Goal: Information Seeking & Learning: Learn about a topic

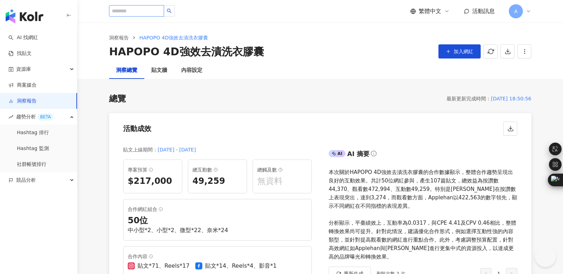
click at [122, 10] on input "search" at bounding box center [136, 10] width 55 height 11
type input "**"
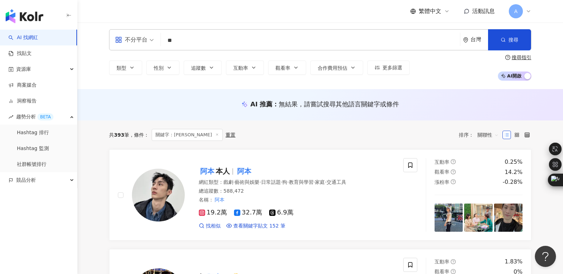
scroll to position [3, 0]
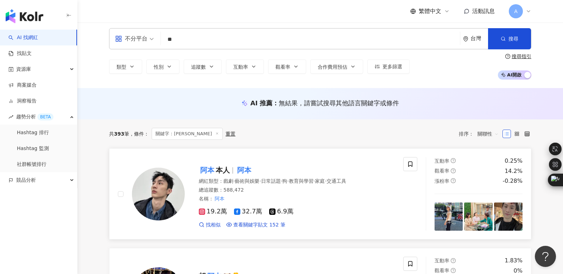
click at [217, 169] on span "本人" at bounding box center [223, 170] width 14 height 8
click at [213, 169] on mark "阿本" at bounding box center [207, 169] width 17 height 11
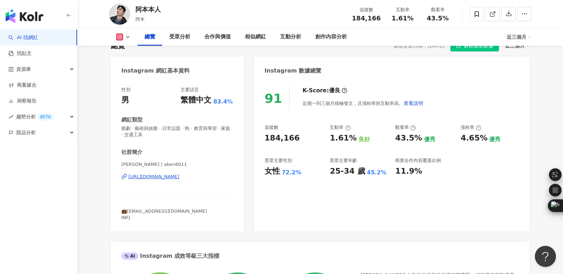
scroll to position [55, 0]
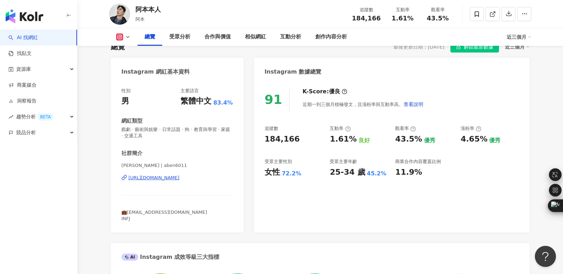
click at [126, 35] on icon at bounding box center [128, 37] width 6 height 6
click at [128, 64] on button "Facebook" at bounding box center [134, 66] width 42 height 10
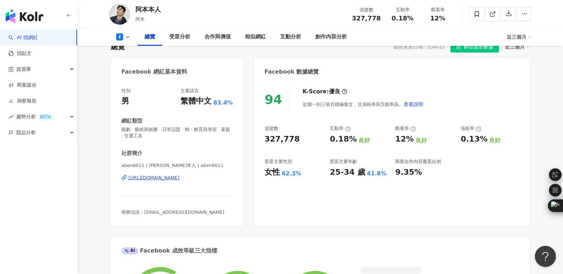
scroll to position [56, 0]
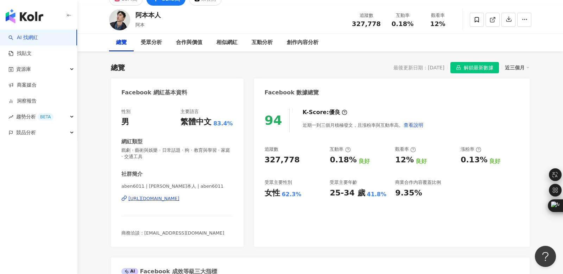
scroll to position [17, 0]
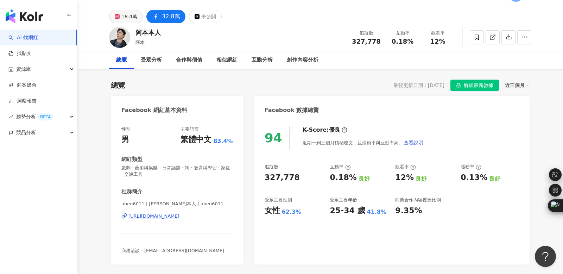
click at [124, 13] on div "18.4萬" at bounding box center [129, 17] width 16 height 10
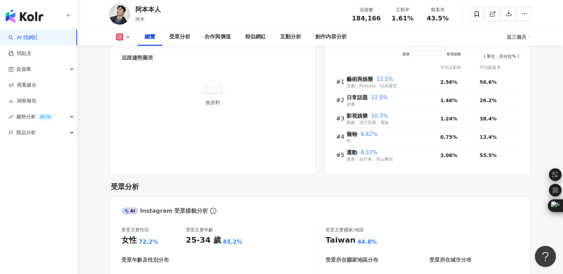
scroll to position [462, 0]
click at [127, 36] on icon at bounding box center [128, 37] width 6 height 6
click at [131, 70] on button "Facebook" at bounding box center [134, 66] width 42 height 10
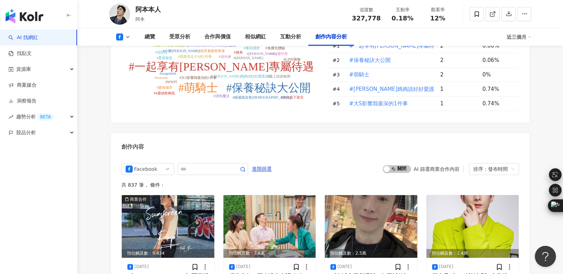
scroll to position [1795, 0]
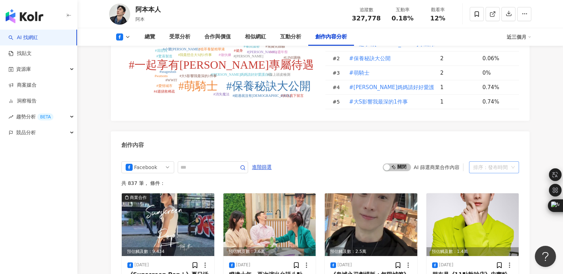
click at [481, 161] on div "排序：發布時間" at bounding box center [490, 166] width 35 height 11
click at [484, 150] on div "觀看數" at bounding box center [493, 150] width 39 height 8
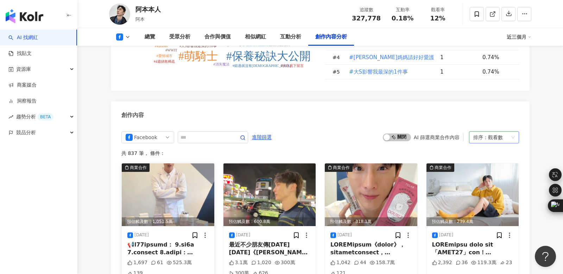
click at [156, 163] on img at bounding box center [168, 194] width 92 height 63
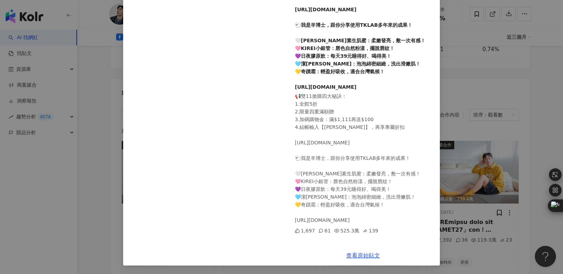
scroll to position [1849, 0]
click at [367, 255] on link "查看原始貼文" at bounding box center [363, 255] width 34 height 7
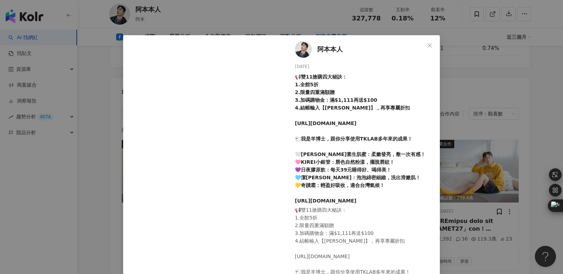
scroll to position [1848, 0]
click at [427, 45] on icon "close" at bounding box center [430, 46] width 6 height 6
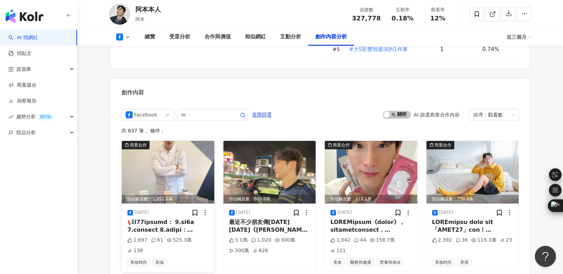
click at [153, 218] on div at bounding box center [167, 226] width 81 height 16
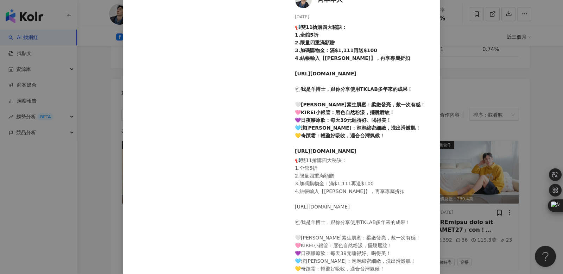
scroll to position [51, 0]
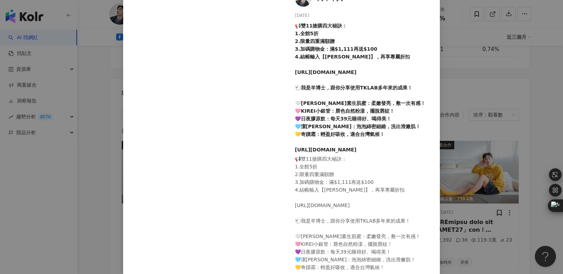
click at [93, 122] on div "[PERSON_NAME]本人 [DATE] 📢雙11搶購四大秘訣： 1.全館5折 2.限量四重滿額贈 3.加碼購物金：滿$1,111再送$100 4.結帳輸…" at bounding box center [281, 137] width 563 height 274
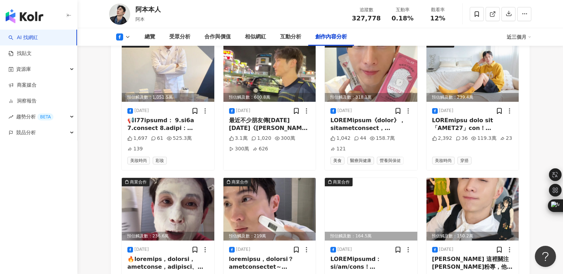
scroll to position [1952, 0]
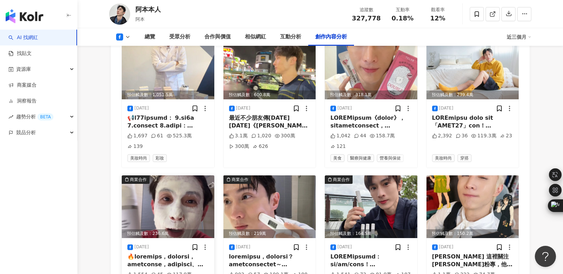
click at [172, 252] on div at bounding box center [167, 260] width 81 height 16
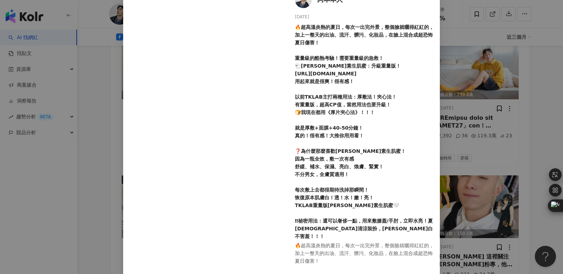
scroll to position [45, 0]
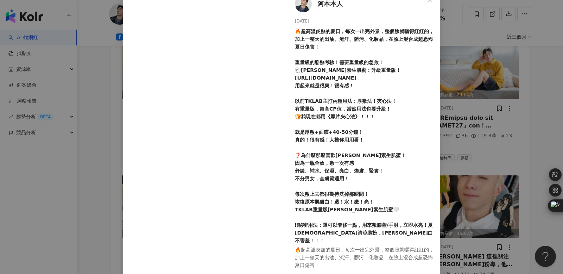
click at [94, 106] on div "[PERSON_NAME]本人 [DATE] 1,554 45 117.9萬 137 查看原始貼文" at bounding box center [281, 137] width 563 height 274
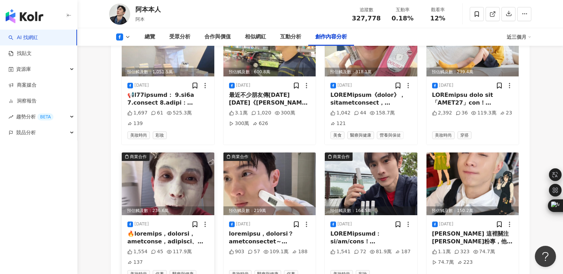
scroll to position [1976, 0]
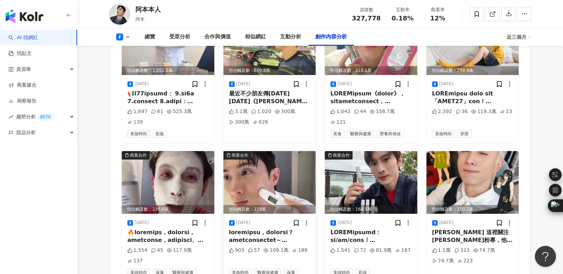
click at [274, 228] on div at bounding box center [269, 236] width 81 height 16
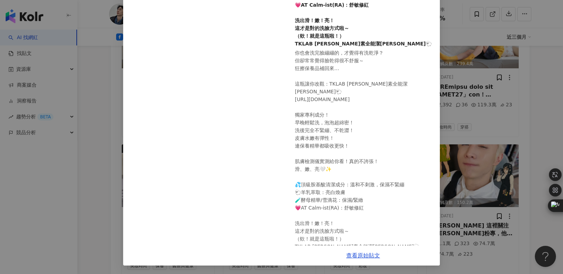
scroll to position [1986, 0]
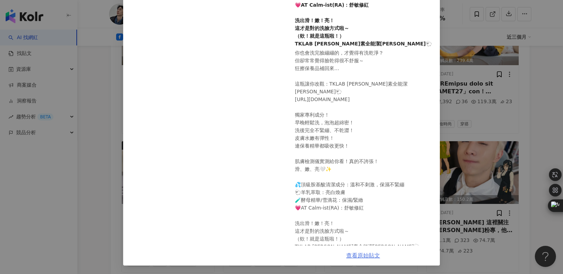
click at [375, 255] on link "查看原始貼文" at bounding box center [363, 255] width 34 height 7
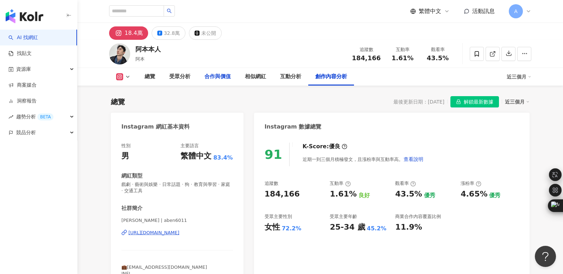
scroll to position [2020, 0]
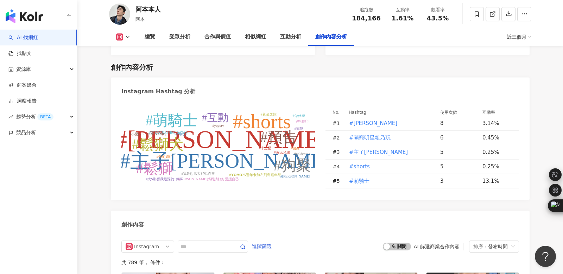
click at [130, 36] on icon at bounding box center [128, 37] width 6 height 6
click at [128, 66] on button "Facebook" at bounding box center [134, 66] width 42 height 10
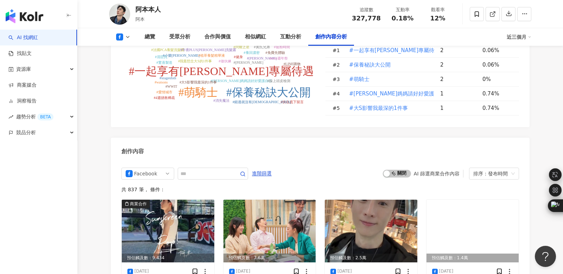
scroll to position [1790, 0]
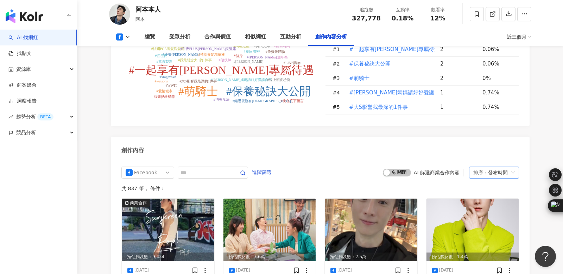
click at [487, 167] on div "排序：發布時間" at bounding box center [490, 172] width 35 height 11
click at [483, 153] on div "觀看數" at bounding box center [493, 156] width 39 height 8
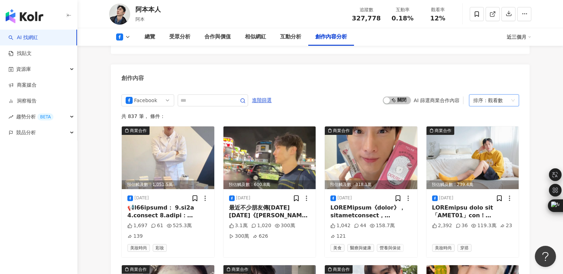
scroll to position [1868, 0]
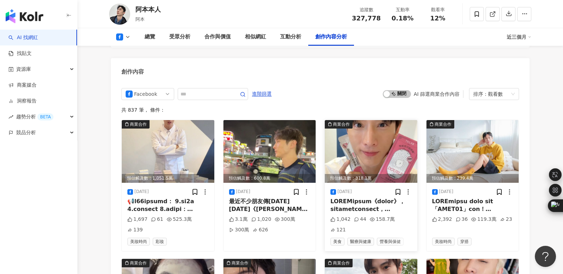
click at [387, 120] on img at bounding box center [371, 151] width 92 height 63
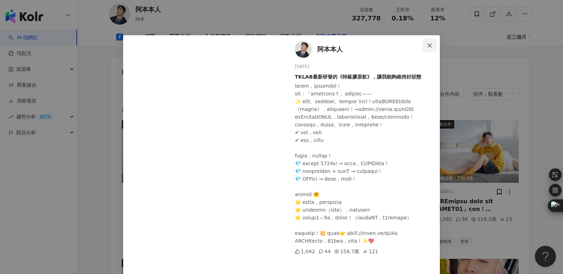
click at [431, 46] on icon "close" at bounding box center [429, 45] width 4 height 4
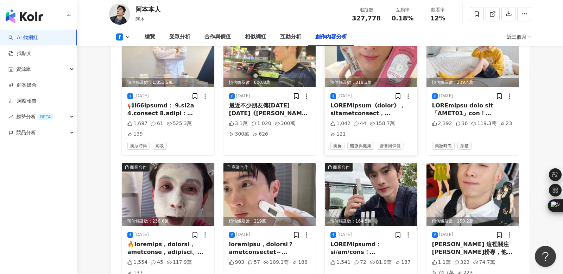
scroll to position [1963, 0]
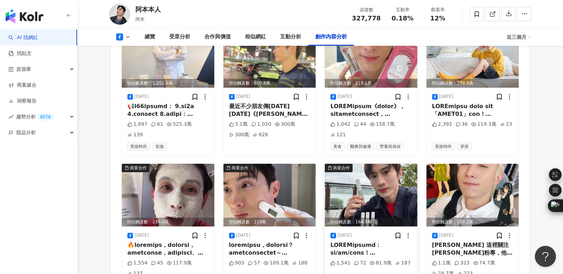
click at [372, 163] on img at bounding box center [371, 194] width 92 height 63
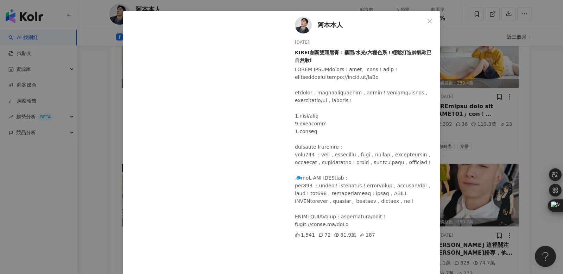
scroll to position [16, 0]
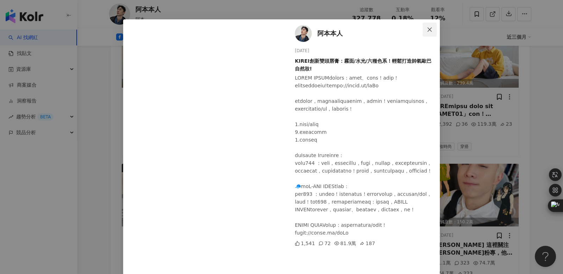
click at [428, 29] on icon "close" at bounding box center [430, 30] width 6 height 6
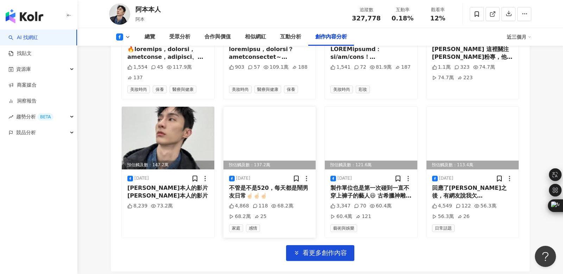
scroll to position [2163, 0]
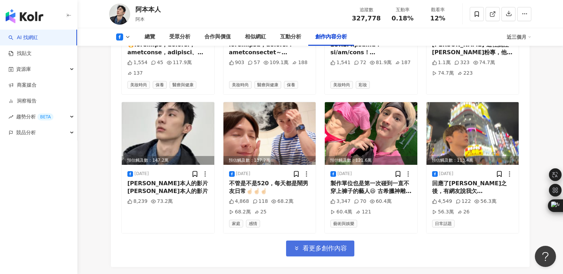
click at [314, 244] on span "看更多創作內容" at bounding box center [324, 248] width 44 height 8
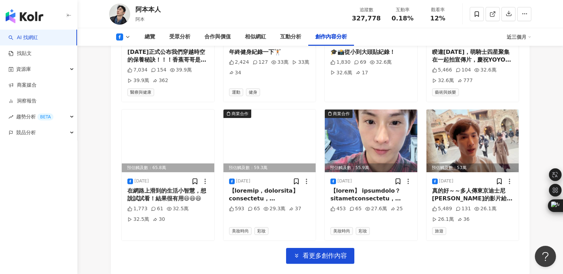
scroll to position [2574, 0]
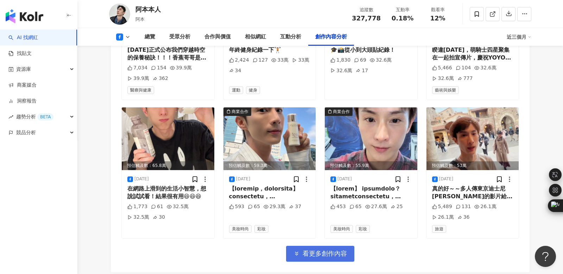
click at [322, 249] on span "看更多創作內容" at bounding box center [324, 253] width 44 height 8
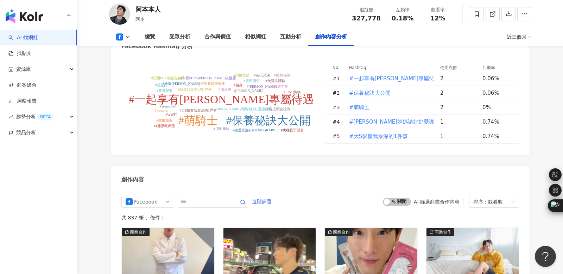
scroll to position [1753, 0]
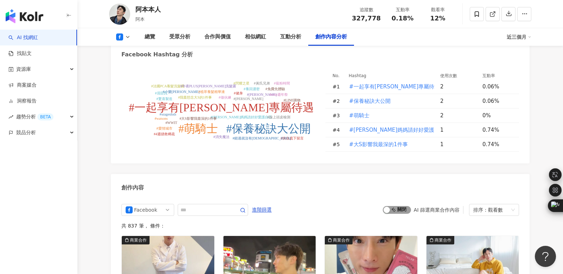
click at [402, 206] on span "啟動 關閉" at bounding box center [397, 210] width 28 height 8
click at [405, 206] on span "啟動 關閉" at bounding box center [397, 210] width 28 height 8
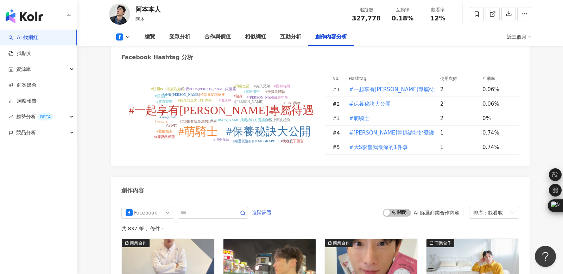
scroll to position [1752, 0]
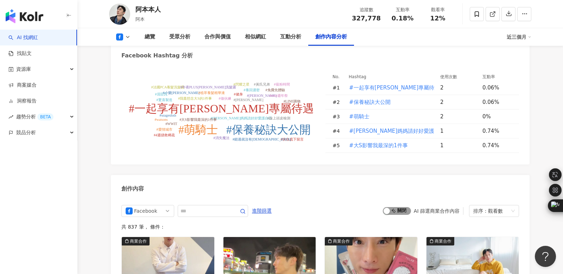
click at [403, 207] on span "啟動 關閉" at bounding box center [397, 211] width 28 height 8
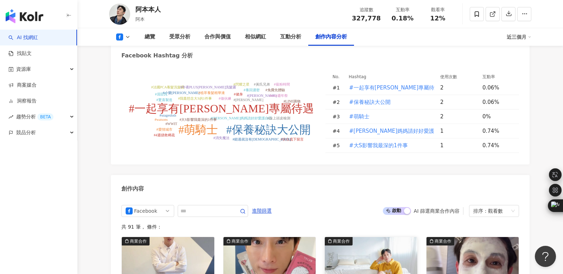
scroll to position [1825, 0]
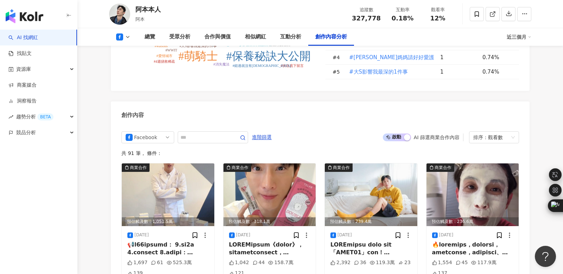
click at [392, 133] on span "啟動 關閉" at bounding box center [397, 137] width 28 height 8
click at [391, 133] on span "啟動 關閉" at bounding box center [397, 137] width 28 height 8
